Goal: Task Accomplishment & Management: Manage account settings

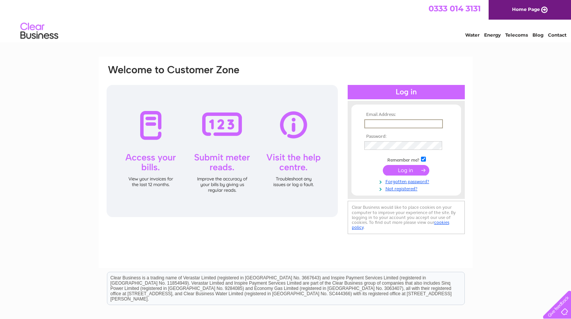
click at [377, 126] on input "text" at bounding box center [403, 123] width 79 height 9
type input "[EMAIL_ADDRESS][DOMAIN_NAME]"
click at [406, 174] on input "submit" at bounding box center [405, 170] width 46 height 11
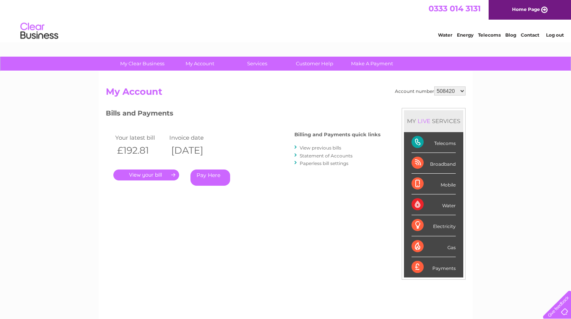
click at [149, 174] on link "." at bounding box center [146, 175] width 66 height 11
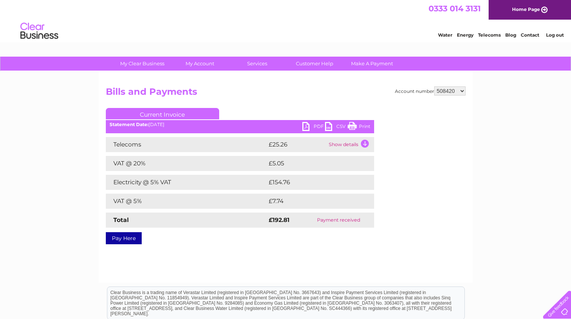
select select "1043975"
click option "1043975" at bounding box center [0, 0] width 0 height 0
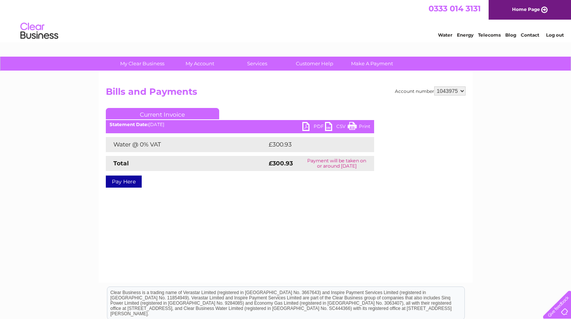
click at [308, 126] on link "PDF" at bounding box center [313, 127] width 23 height 11
